Goal: Task Accomplishment & Management: Manage account settings

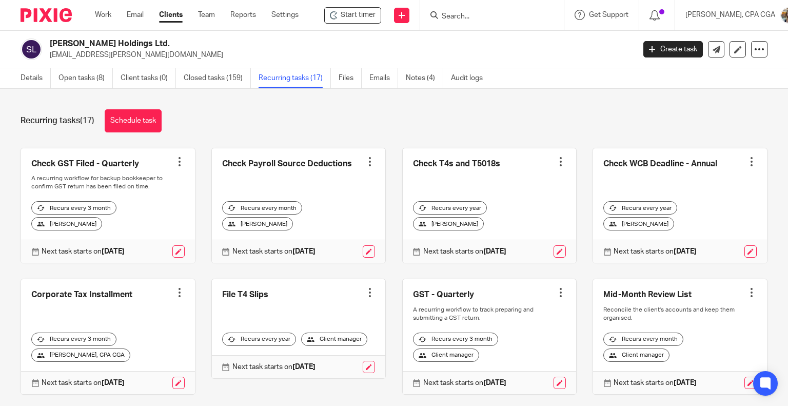
drag, startPoint x: 0, startPoint y: 0, endPoint x: 454, endPoint y: 11, distance: 454.0
click at [454, 11] on form at bounding box center [495, 15] width 109 height 13
click at [462, 19] on input "Search" at bounding box center [487, 16] width 92 height 9
click at [59, 76] on link "Open tasks (8)" at bounding box center [85, 78] width 54 height 20
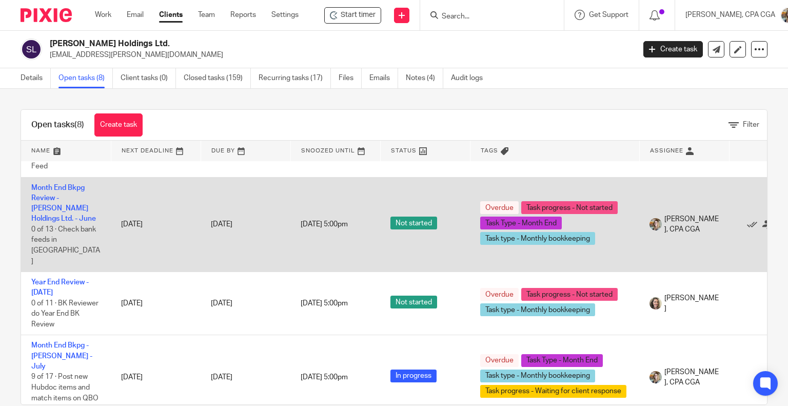
scroll to position [154, 0]
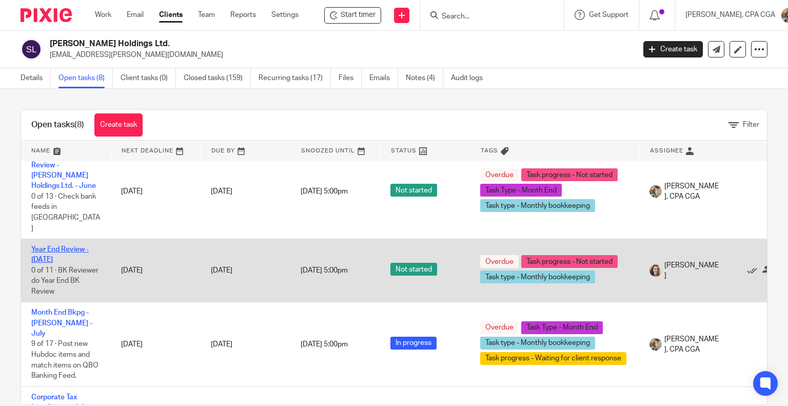
click at [58, 246] on link "Year End Review - [DATE]" at bounding box center [59, 254] width 57 height 17
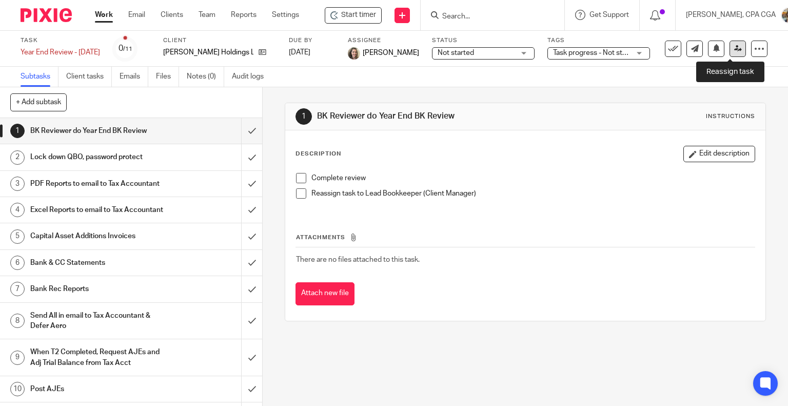
click at [735, 49] on link at bounding box center [737, 49] width 16 height 16
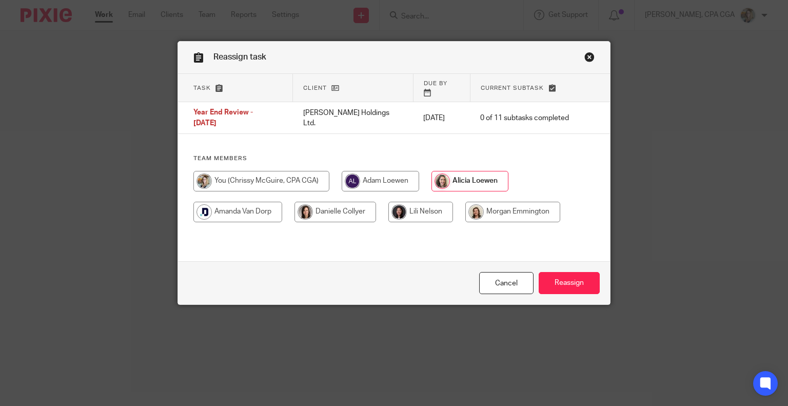
click at [281, 174] on input "radio" at bounding box center [261, 181] width 136 height 21
radio input "true"
click at [555, 283] on input "Reassign" at bounding box center [569, 283] width 61 height 22
